Goal: Information Seeking & Learning: Learn about a topic

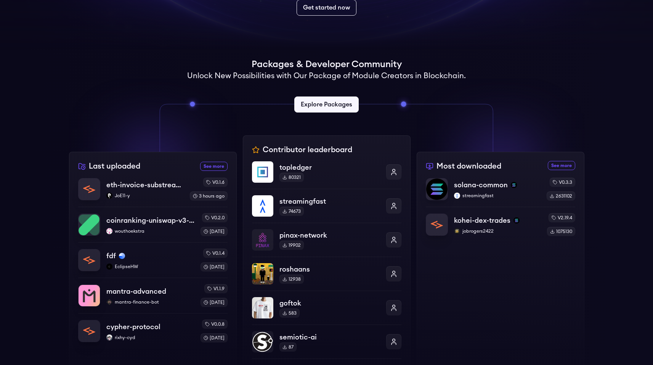
scroll to position [144, 0]
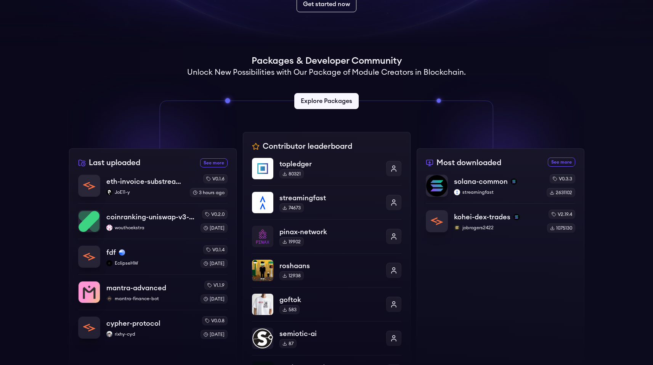
click at [343, 109] on icon at bounding box center [326, 125] width 350 height 48
click at [343, 107] on link "Explore Packages" at bounding box center [326, 101] width 67 height 17
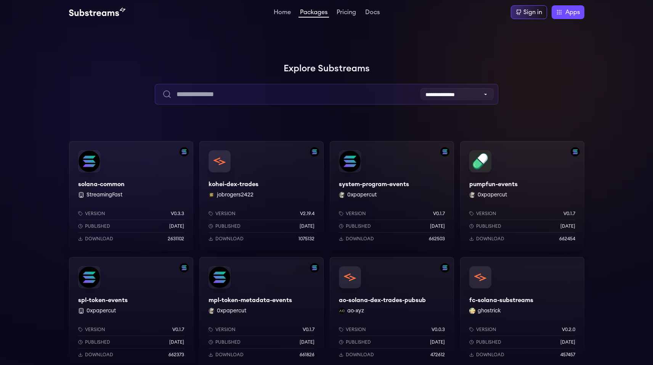
click at [311, 93] on input "text" at bounding box center [326, 94] width 343 height 21
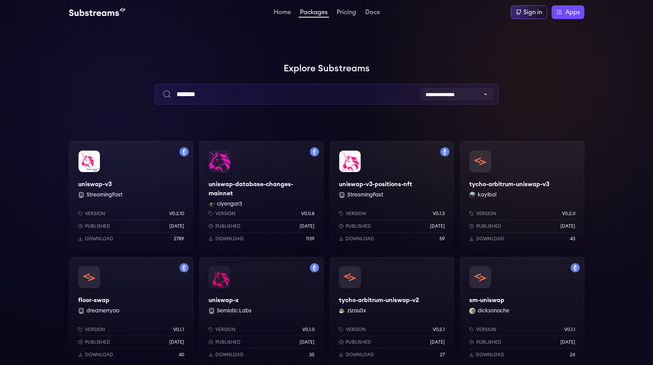
type input "*******"
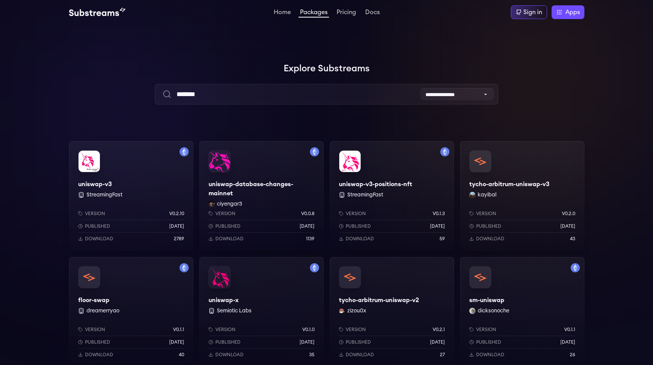
click at [120, 179] on div "uniswap-v3 StreamingFast Version v0.2.10 Published [DATE] Download 2789" at bounding box center [131, 196] width 124 height 110
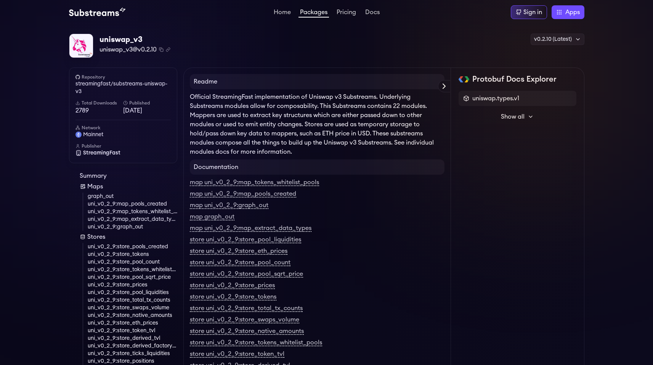
scroll to position [34, 0]
click at [157, 212] on link "uni_v0_2_9:map_tokens_whitelist_pools" at bounding box center [133, 210] width 90 height 8
click at [110, 11] on img at bounding box center [97, 12] width 56 height 9
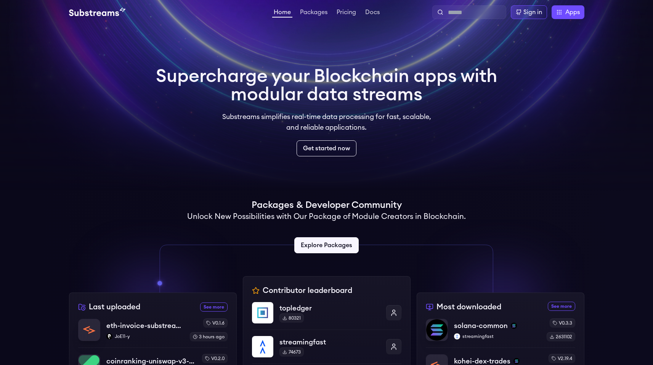
click at [382, 11] on div "Sign in Apps Subgraph Studio Graph Explorer Substreams.dev The Graph Market" at bounding box center [482, 12] width 203 height 14
click at [371, 15] on link "Docs" at bounding box center [372, 13] width 18 height 8
